Goal: Information Seeking & Learning: Find specific page/section

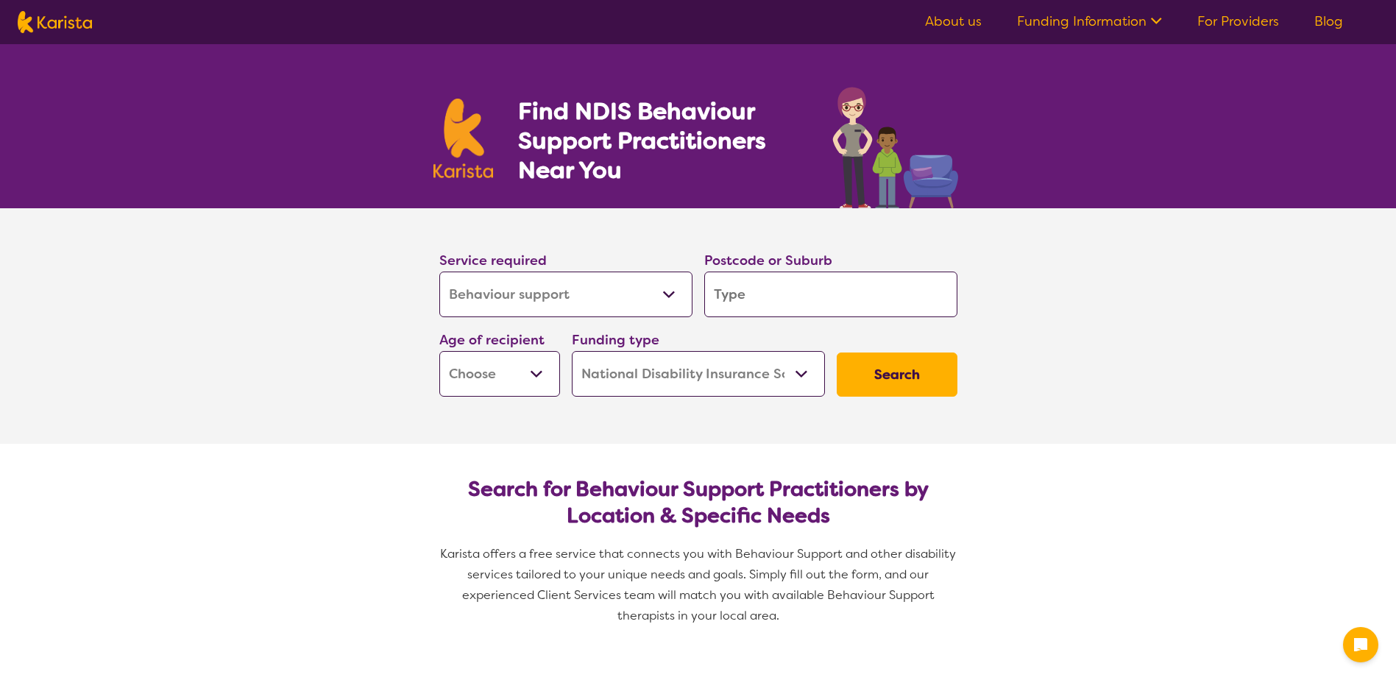
select select "Behaviour support"
select select "NDIS"
select select "Behaviour support"
select select "NDIS"
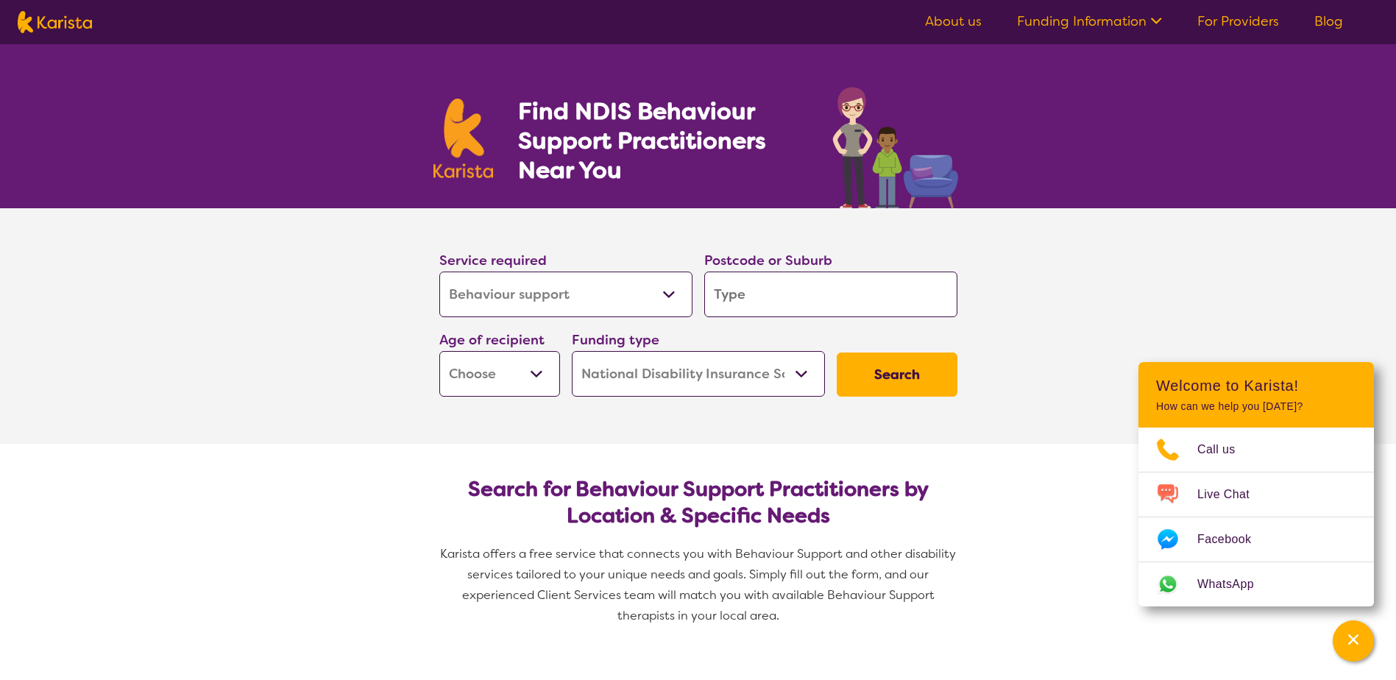
click at [746, 287] on input "search" at bounding box center [830, 295] width 253 height 46
click at [519, 365] on select "Early Childhood - 0 to 9 Child - 10 to 11 Adolescent - 12 to 17 Adult - 18 to 6…" at bounding box center [499, 374] width 121 height 46
select select "AS"
click at [439, 351] on select "Early Childhood - 0 to 9 Child - 10 to 11 Adolescent - 12 to 17 Adult - 18 to 6…" at bounding box center [499, 374] width 121 height 46
select select "AS"
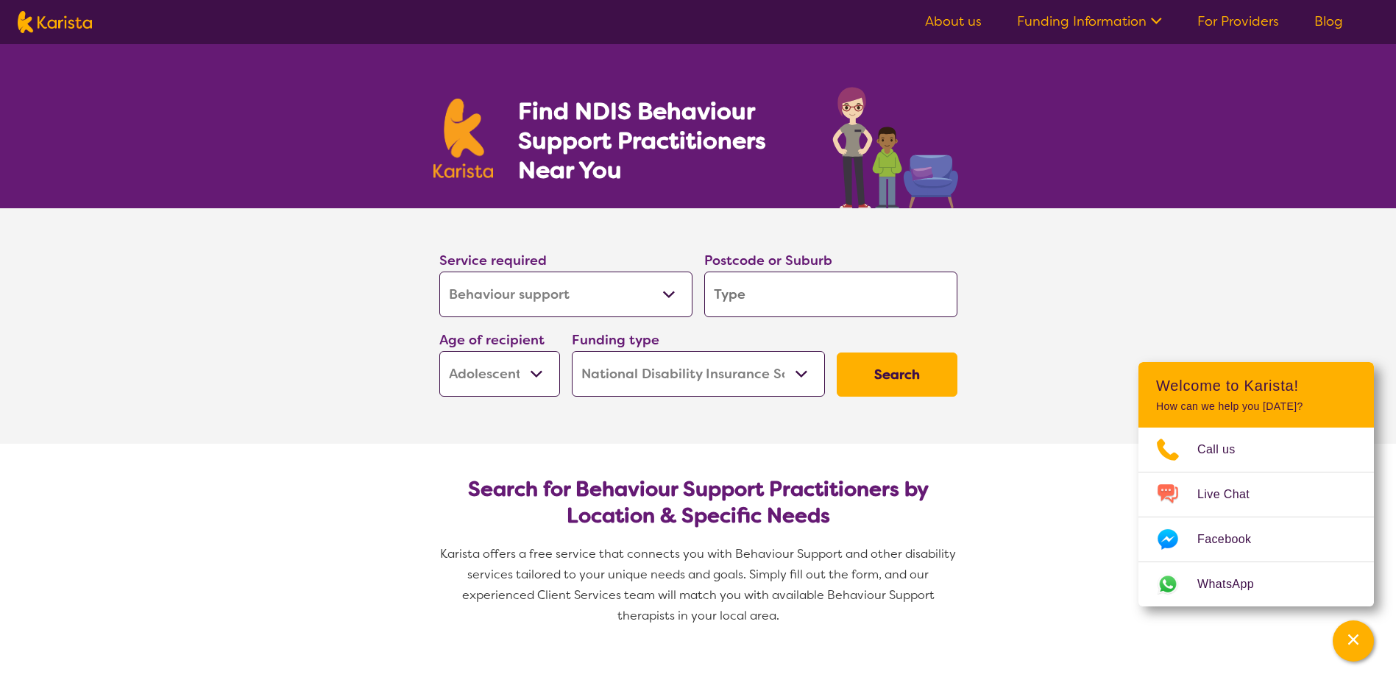
click at [753, 298] on input "search" at bounding box center [830, 295] width 253 height 46
type input "b"
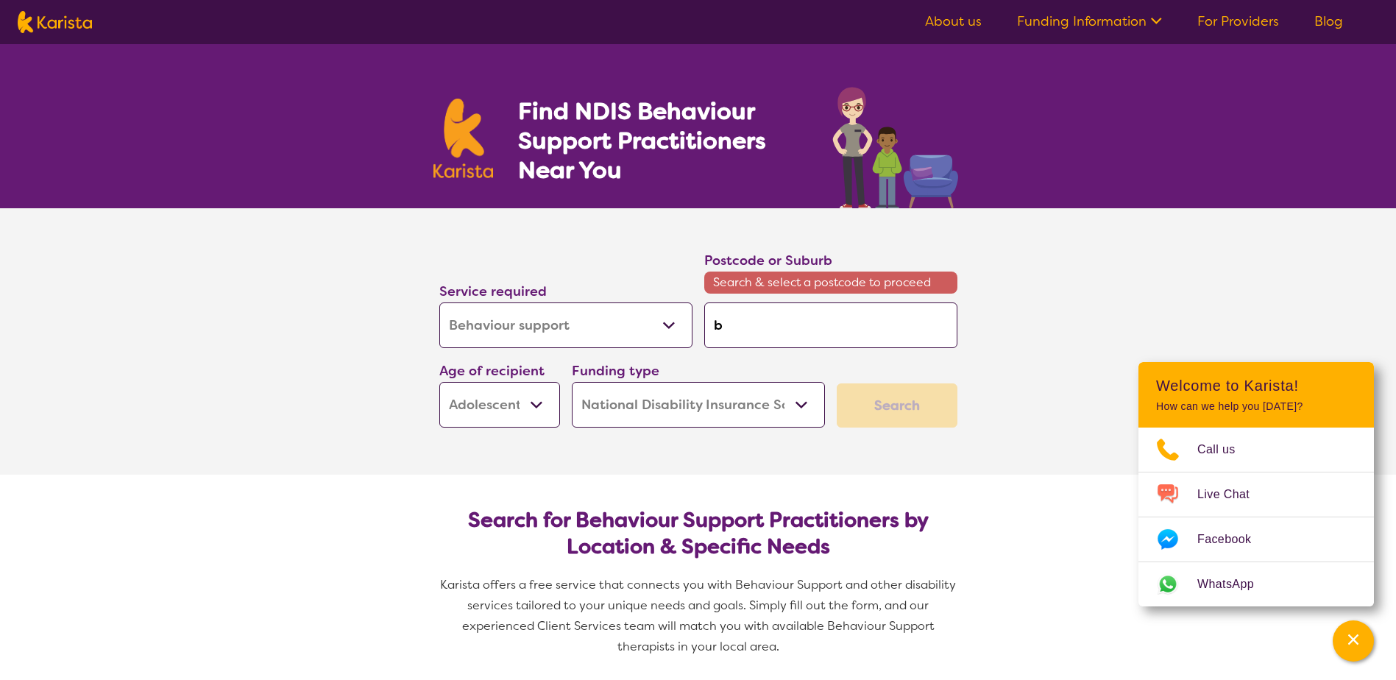
type input "be"
type input "ber"
type input "berr"
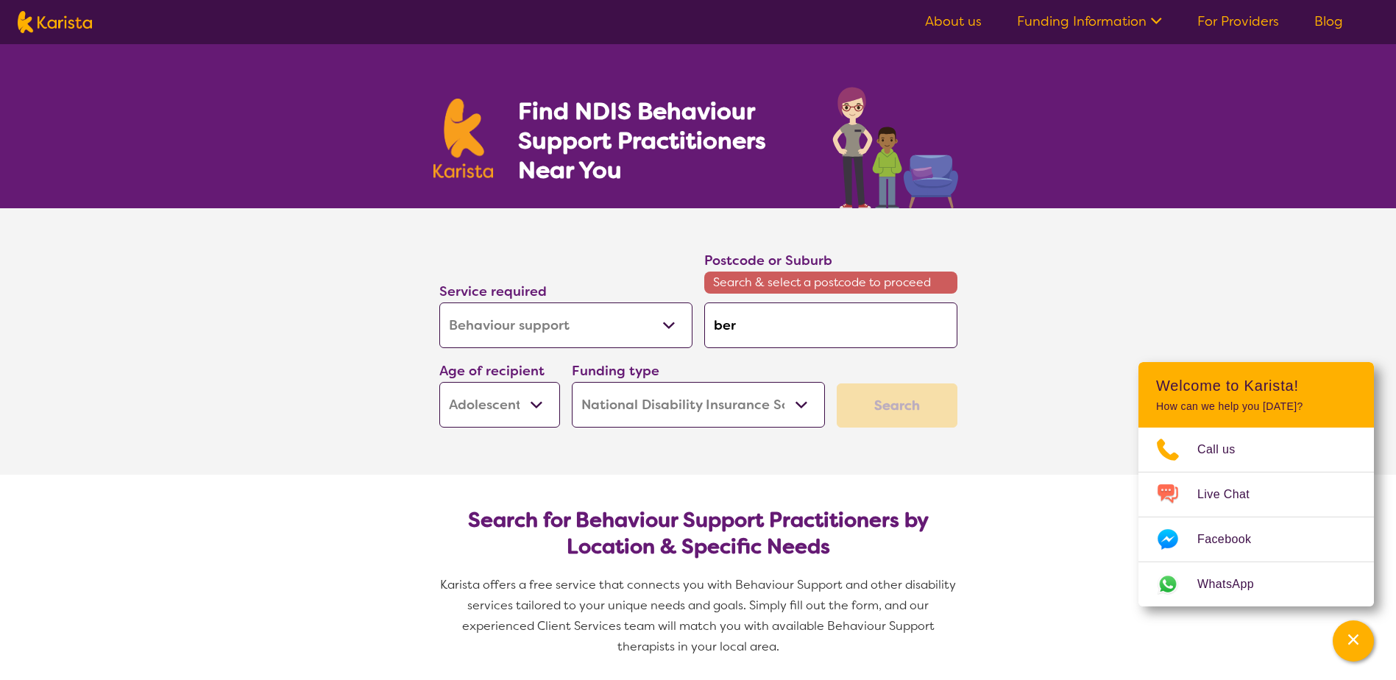
type input "berr"
type input "berri"
type input "berrin"
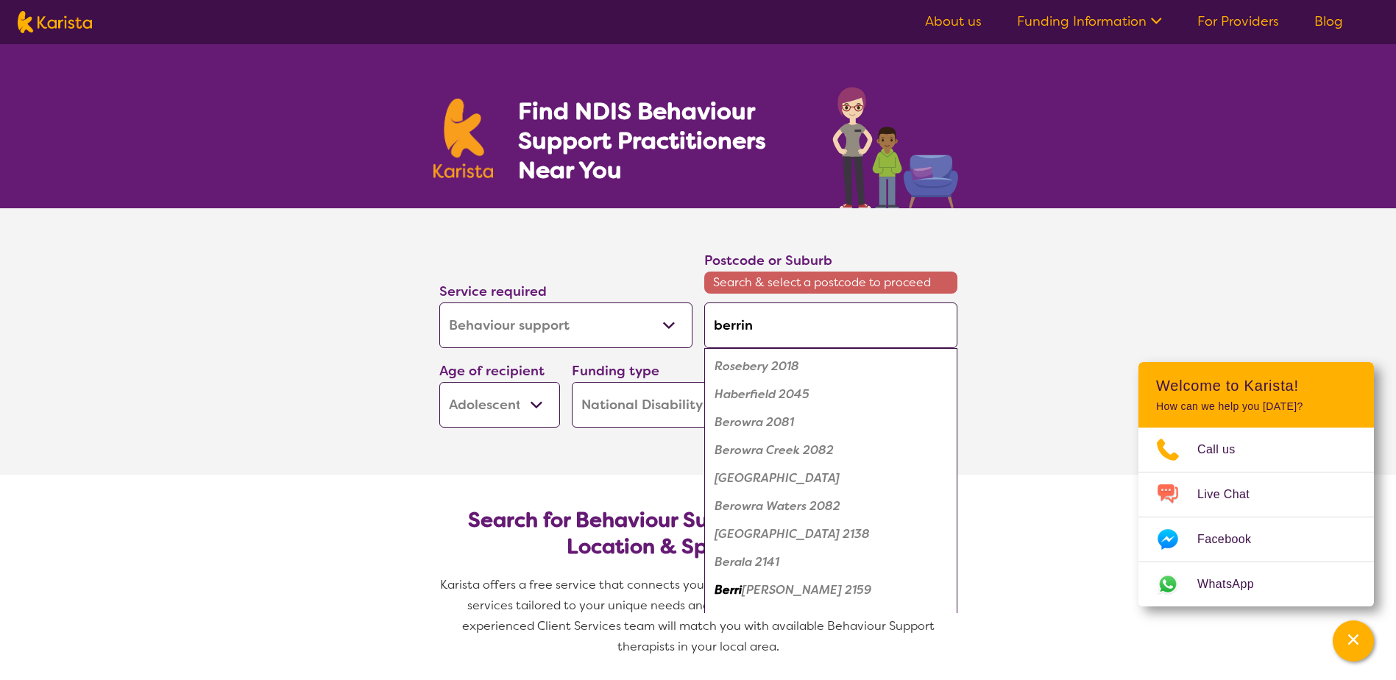
type input "berrinb"
type input "berrinba"
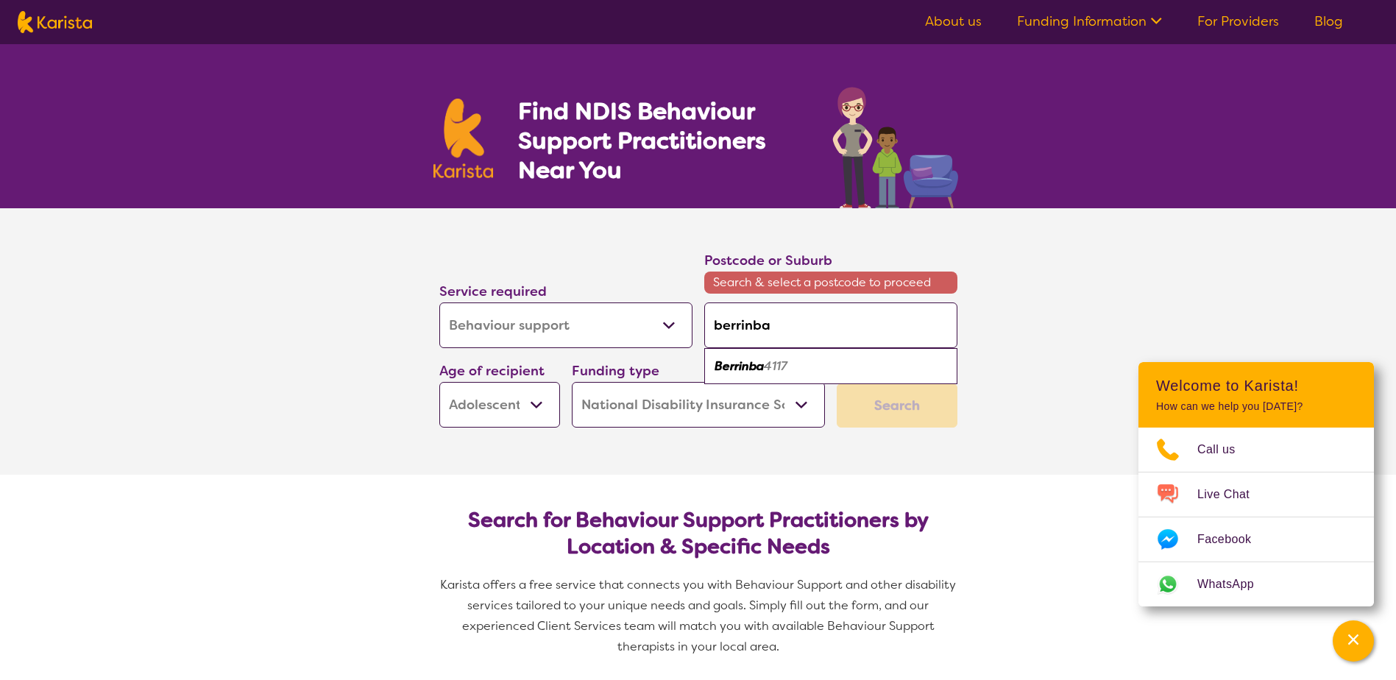
click at [764, 363] on span "Berrinba 4117" at bounding box center [751, 365] width 73 height 15
type input "4117"
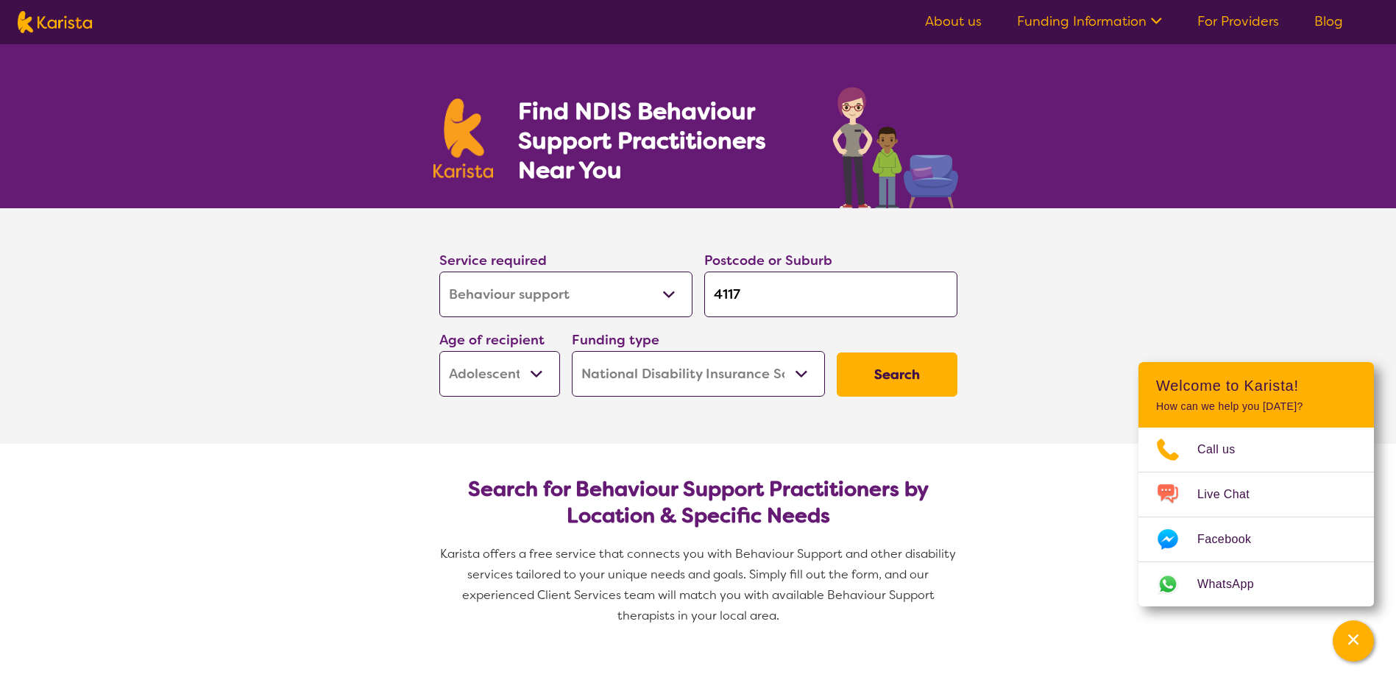
click at [896, 374] on button "Search" at bounding box center [897, 375] width 121 height 44
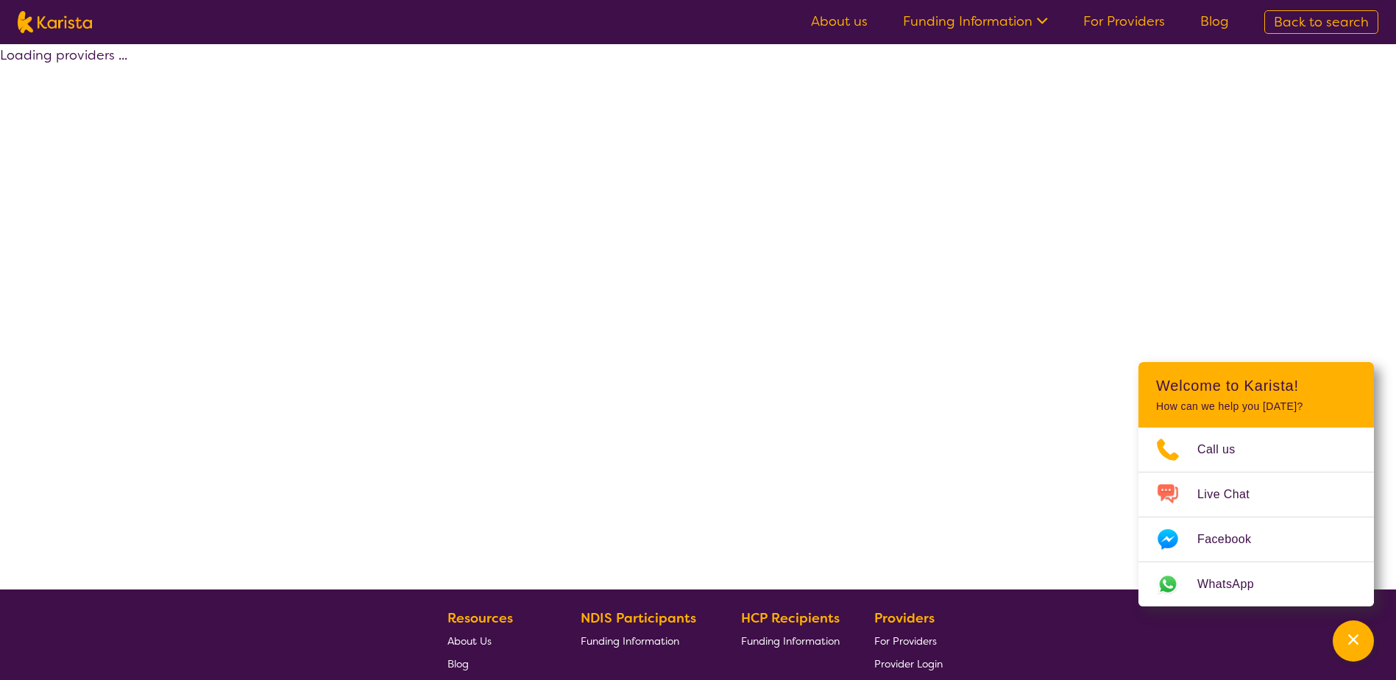
select select "by_score"
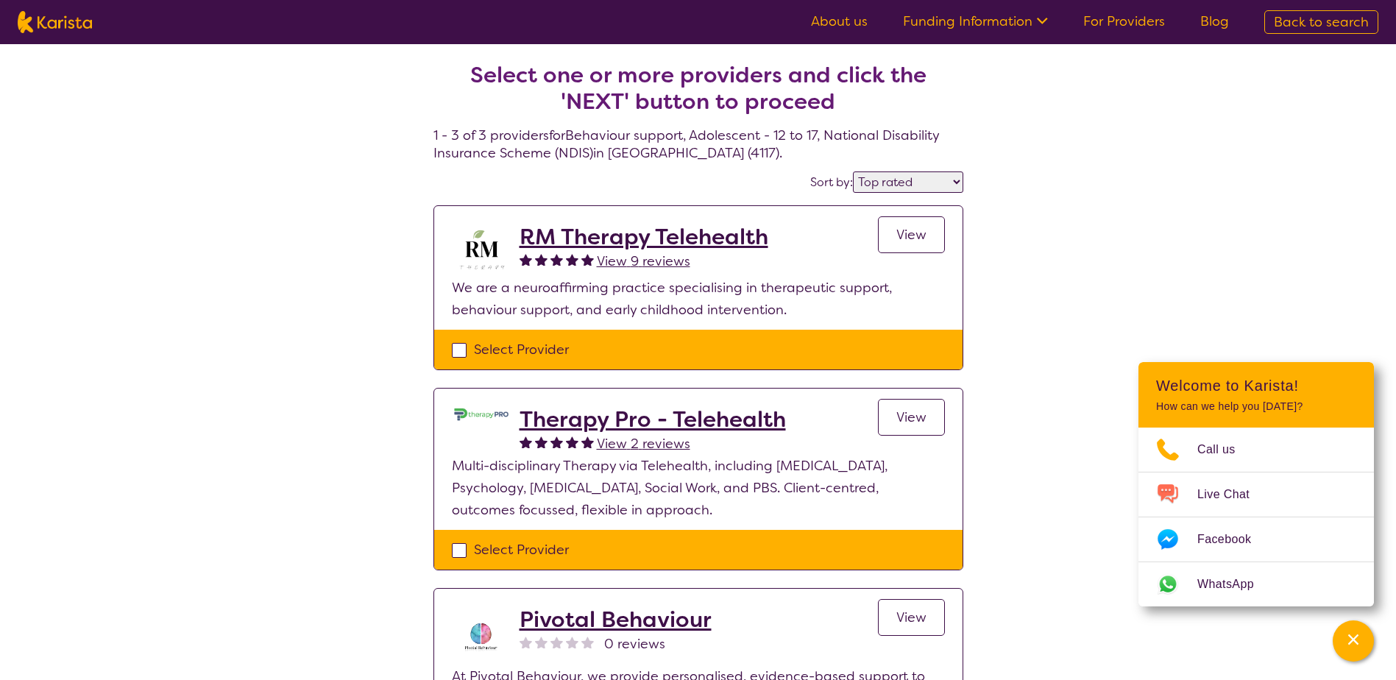
select select "Behaviour support"
select select "AS"
select select "NDIS"
select select "Behaviour support"
select select "AS"
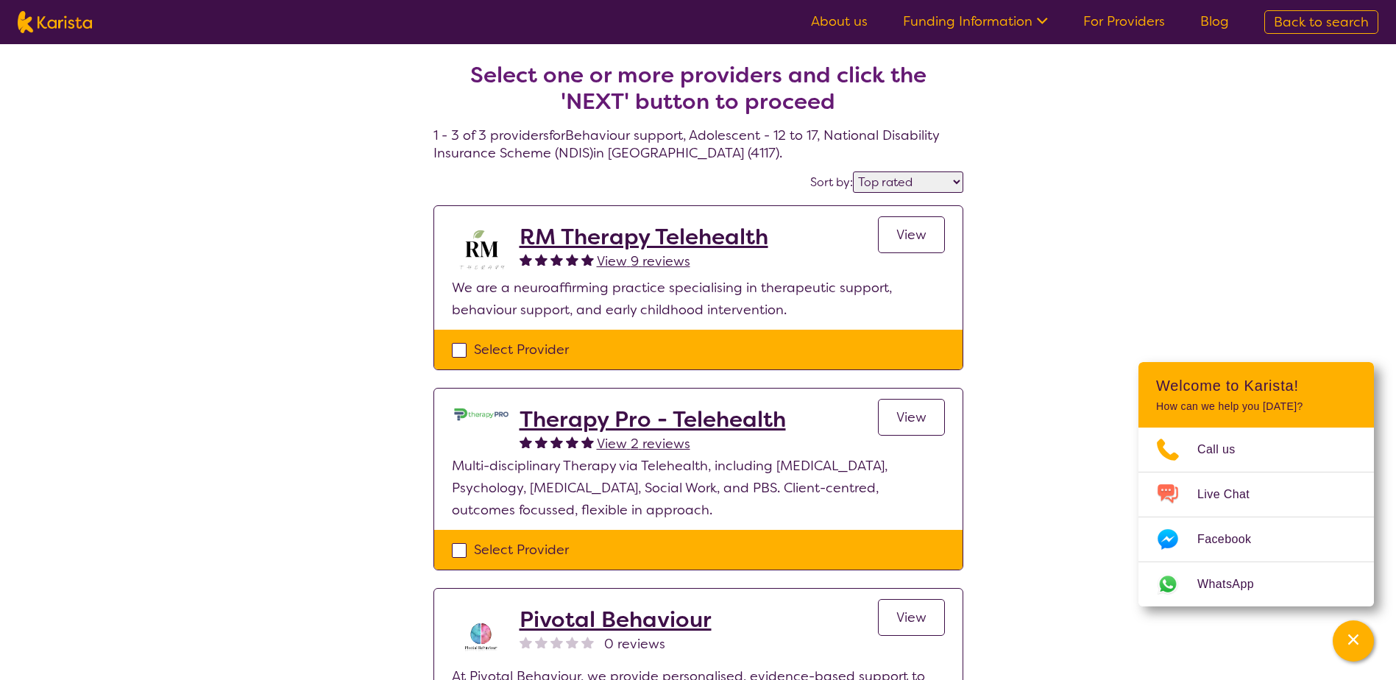
select select "NDIS"
